Goal: Task Accomplishment & Management: Manage account settings

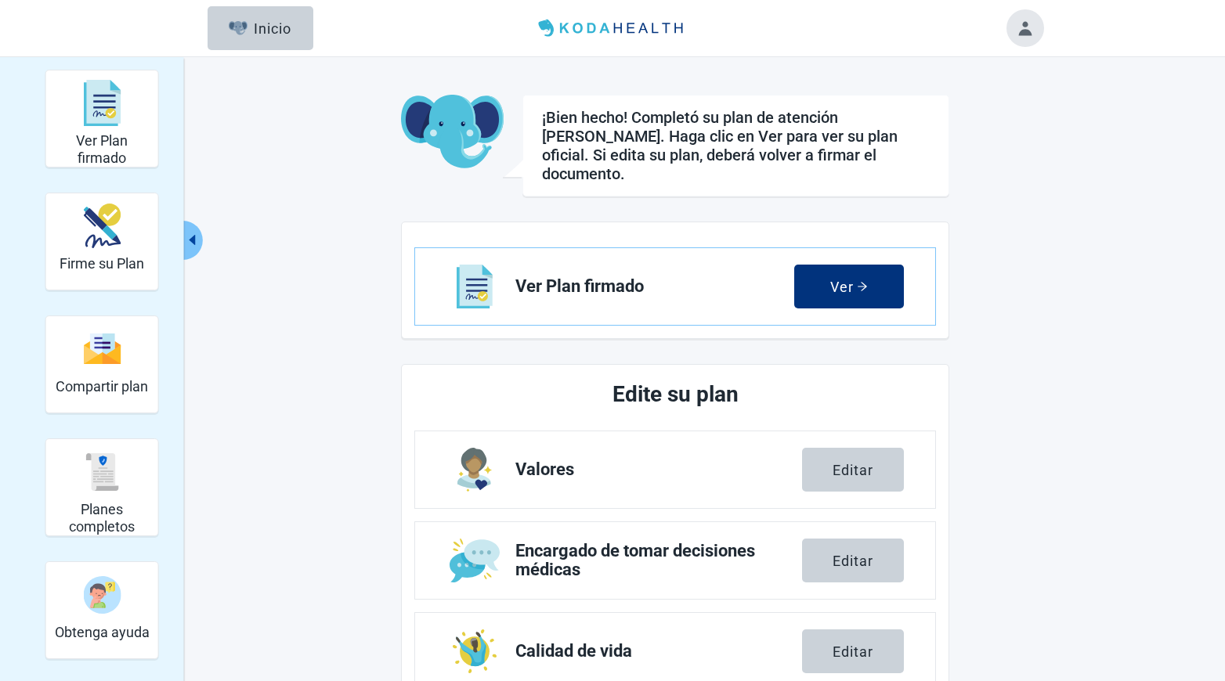
click at [1012, 27] on button "Toggle account menu" at bounding box center [1025, 28] width 38 height 38
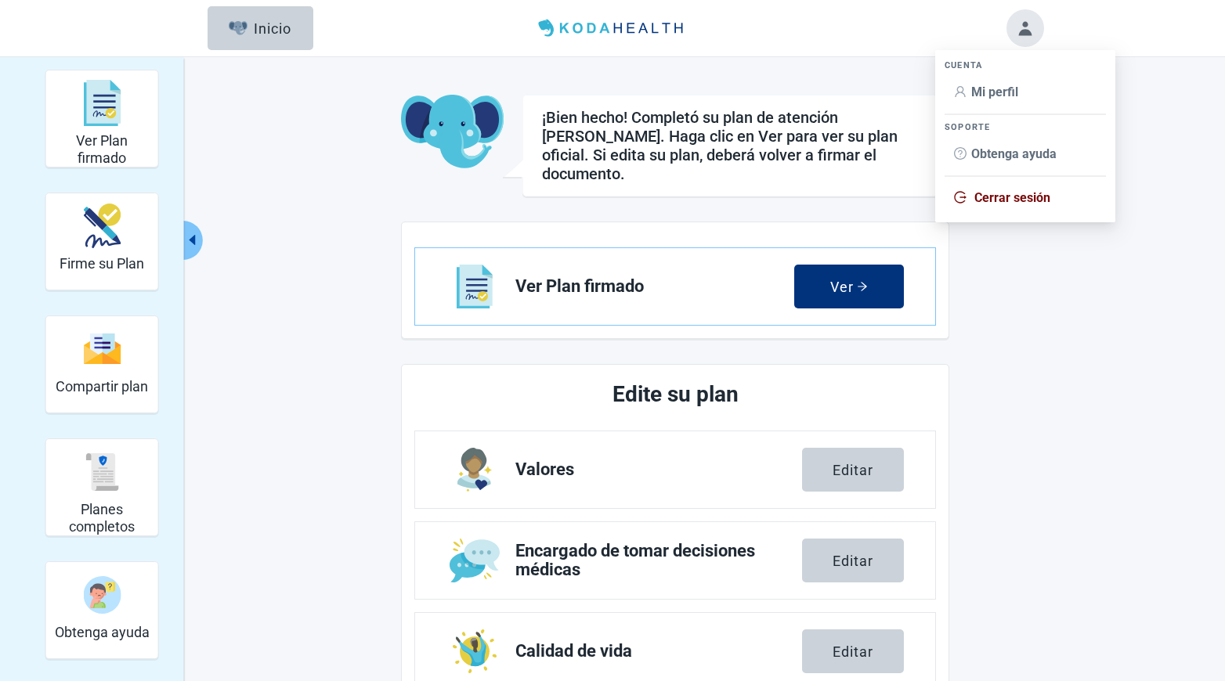
click at [991, 193] on span "Cerrar sesión" at bounding box center [1012, 197] width 76 height 15
